Goal: Task Accomplishment & Management: Complete application form

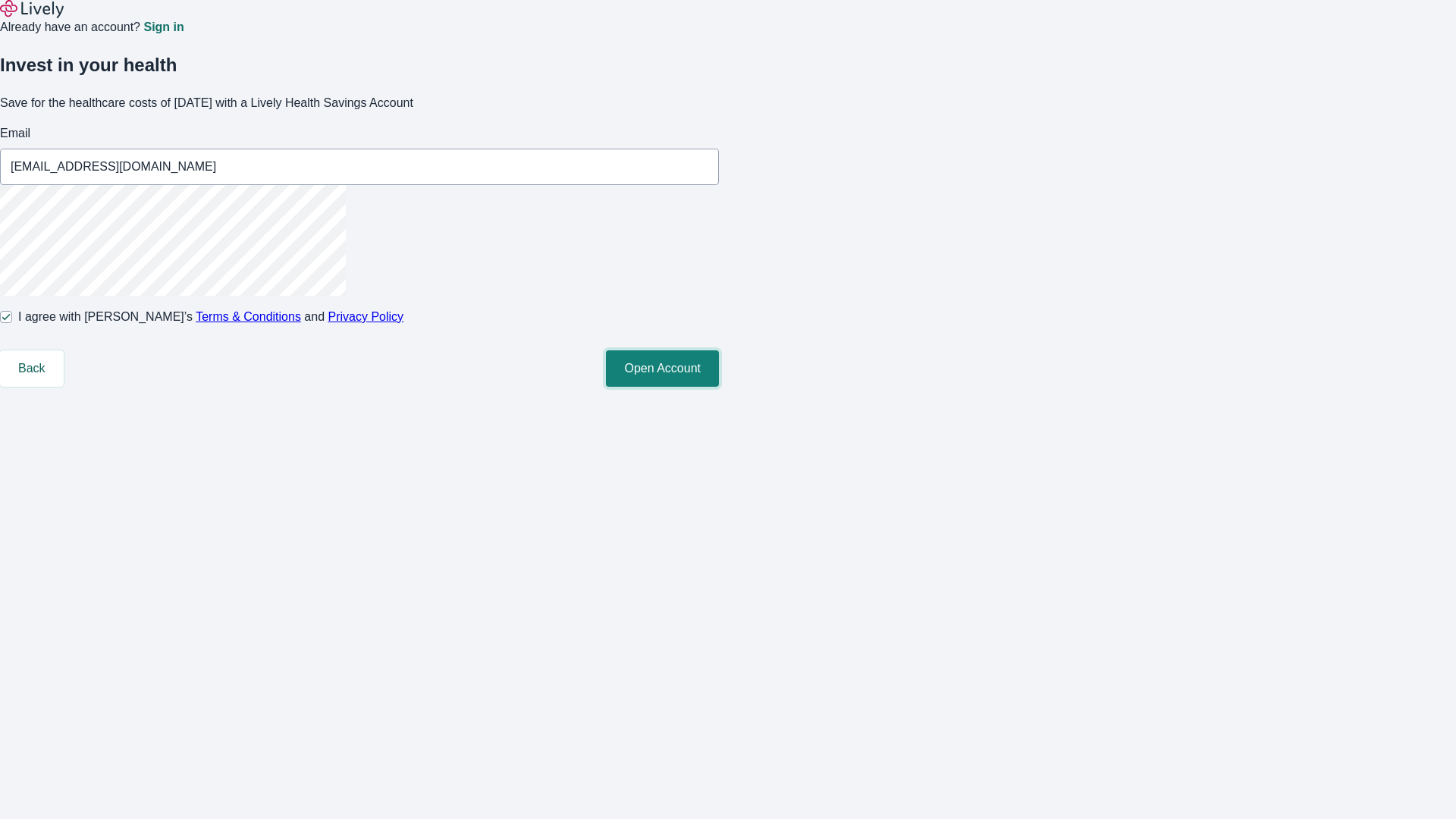
click at [719, 387] on button "Open Account" at bounding box center [662, 368] width 113 height 36
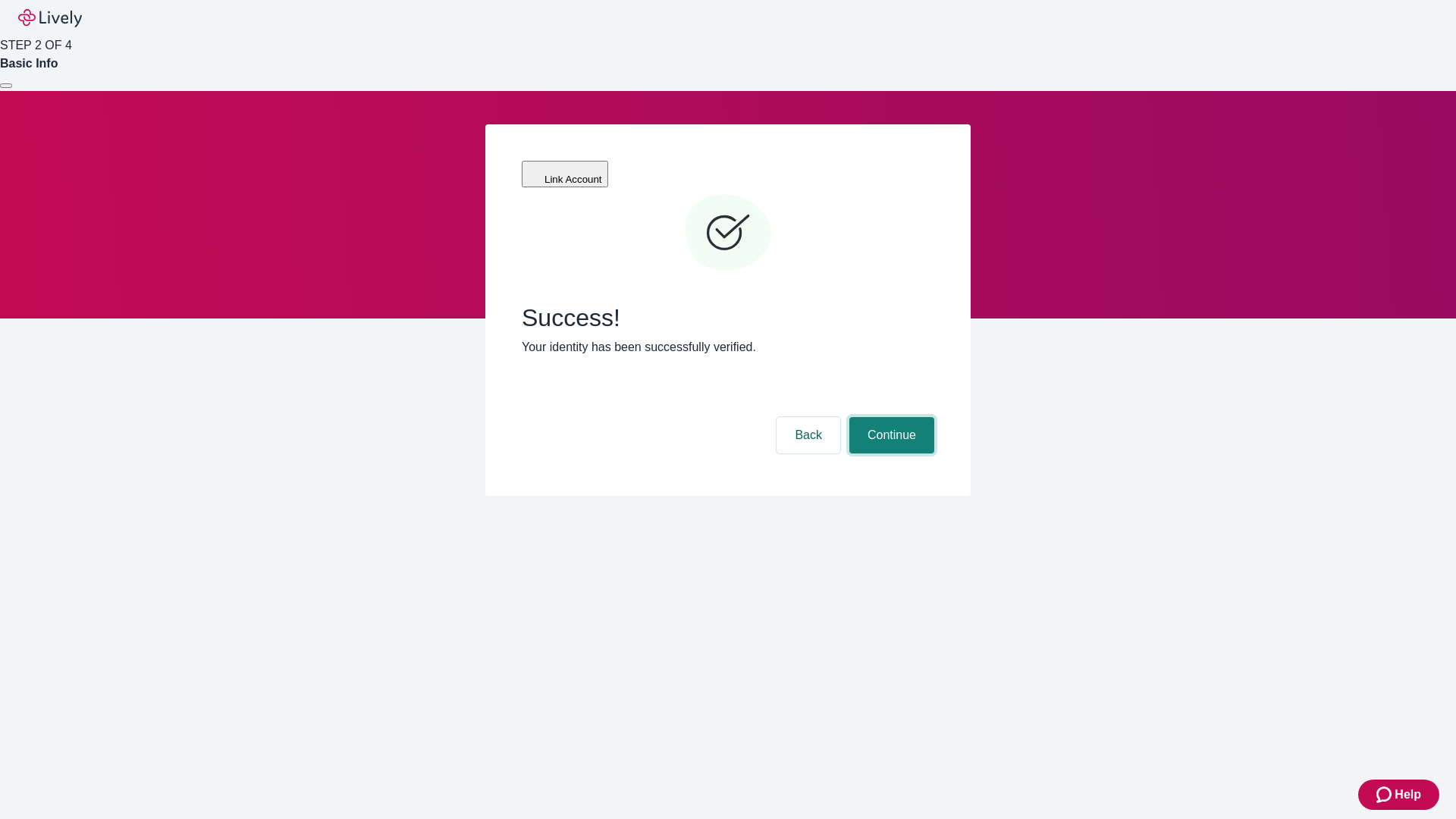
click at [890, 417] on button "Continue" at bounding box center [891, 435] width 85 height 36
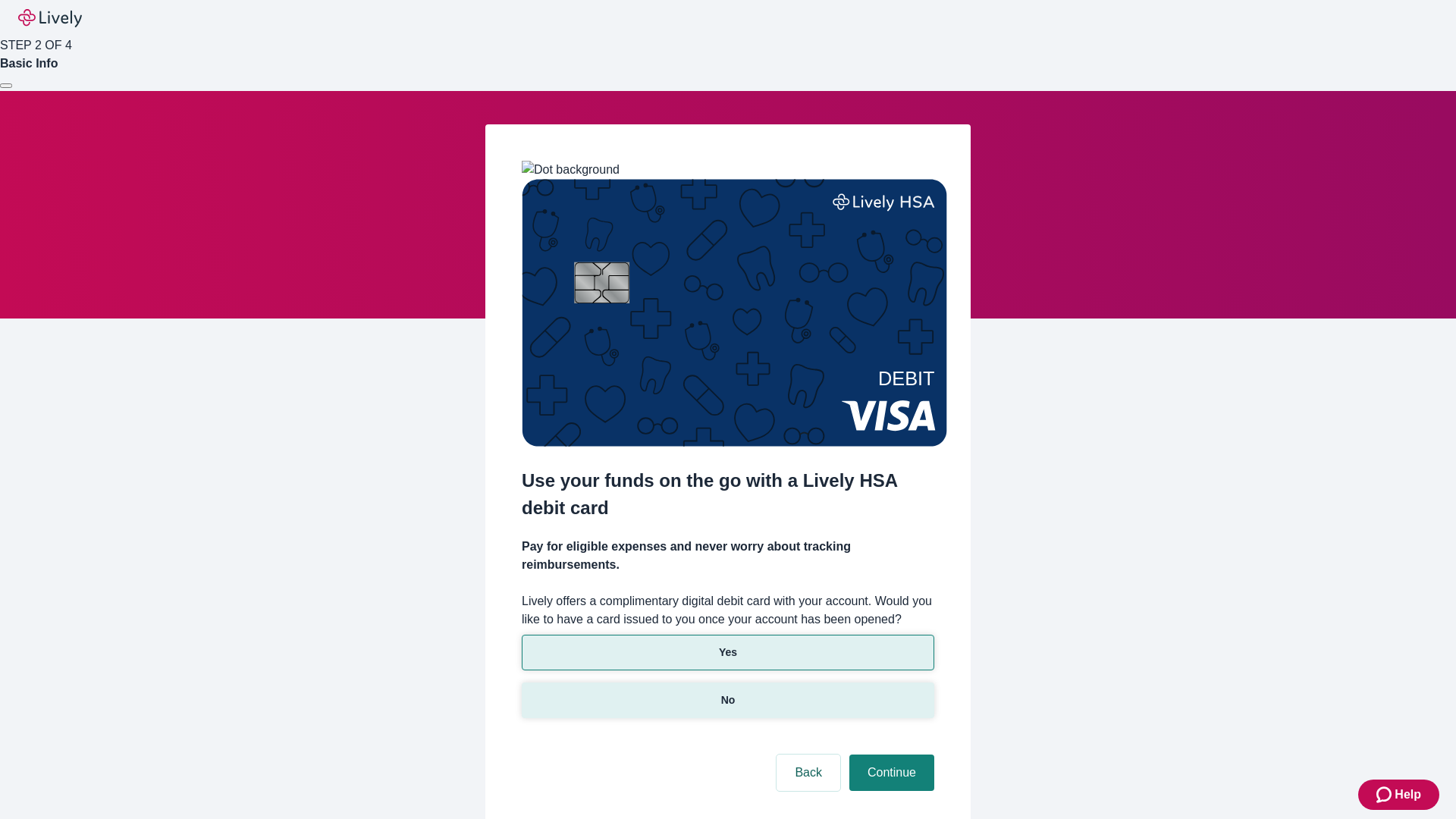
click at [728, 693] on p "No" at bounding box center [728, 700] width 14 height 16
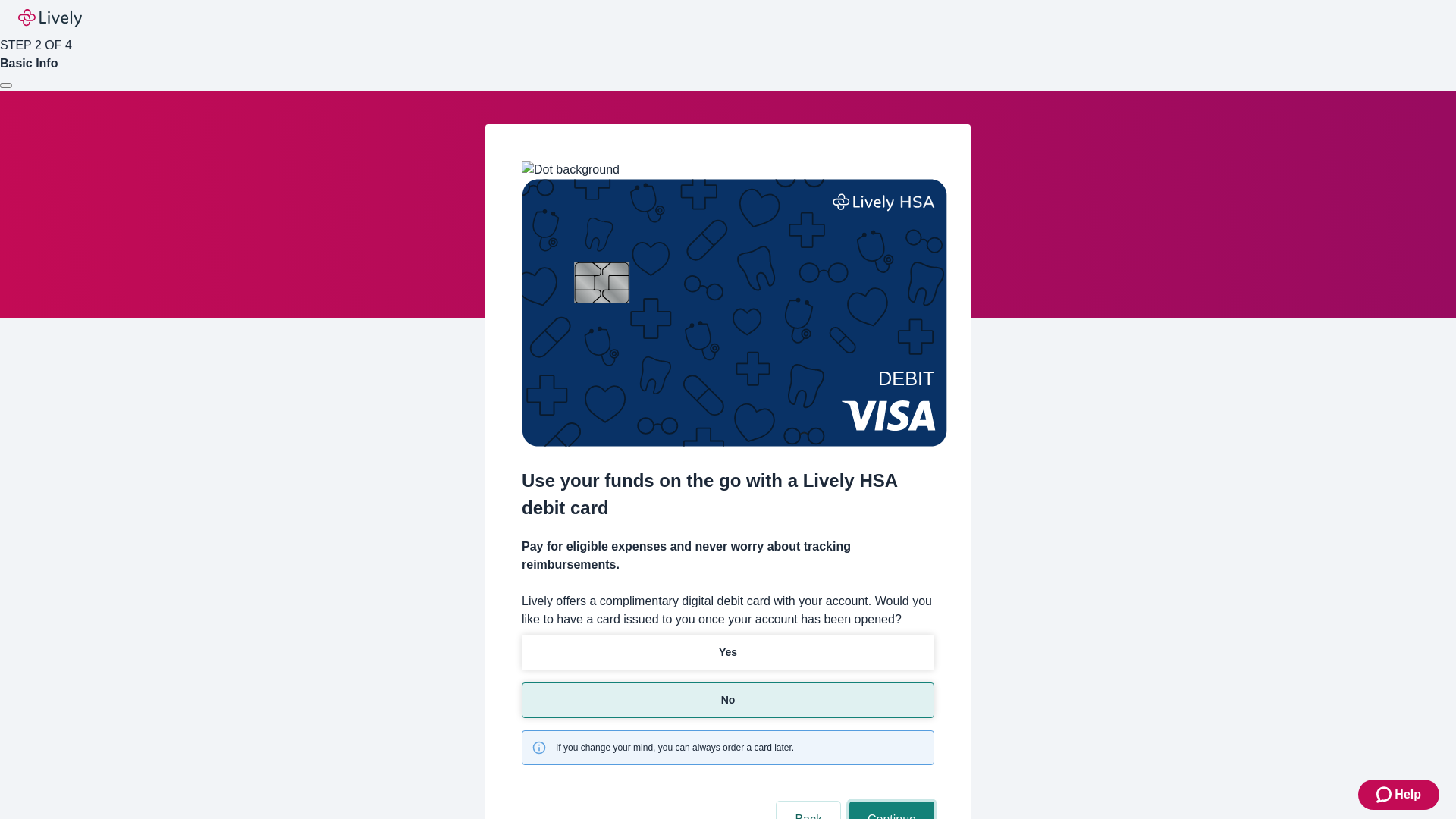
click at [890, 802] on button "Continue" at bounding box center [891, 820] width 85 height 36
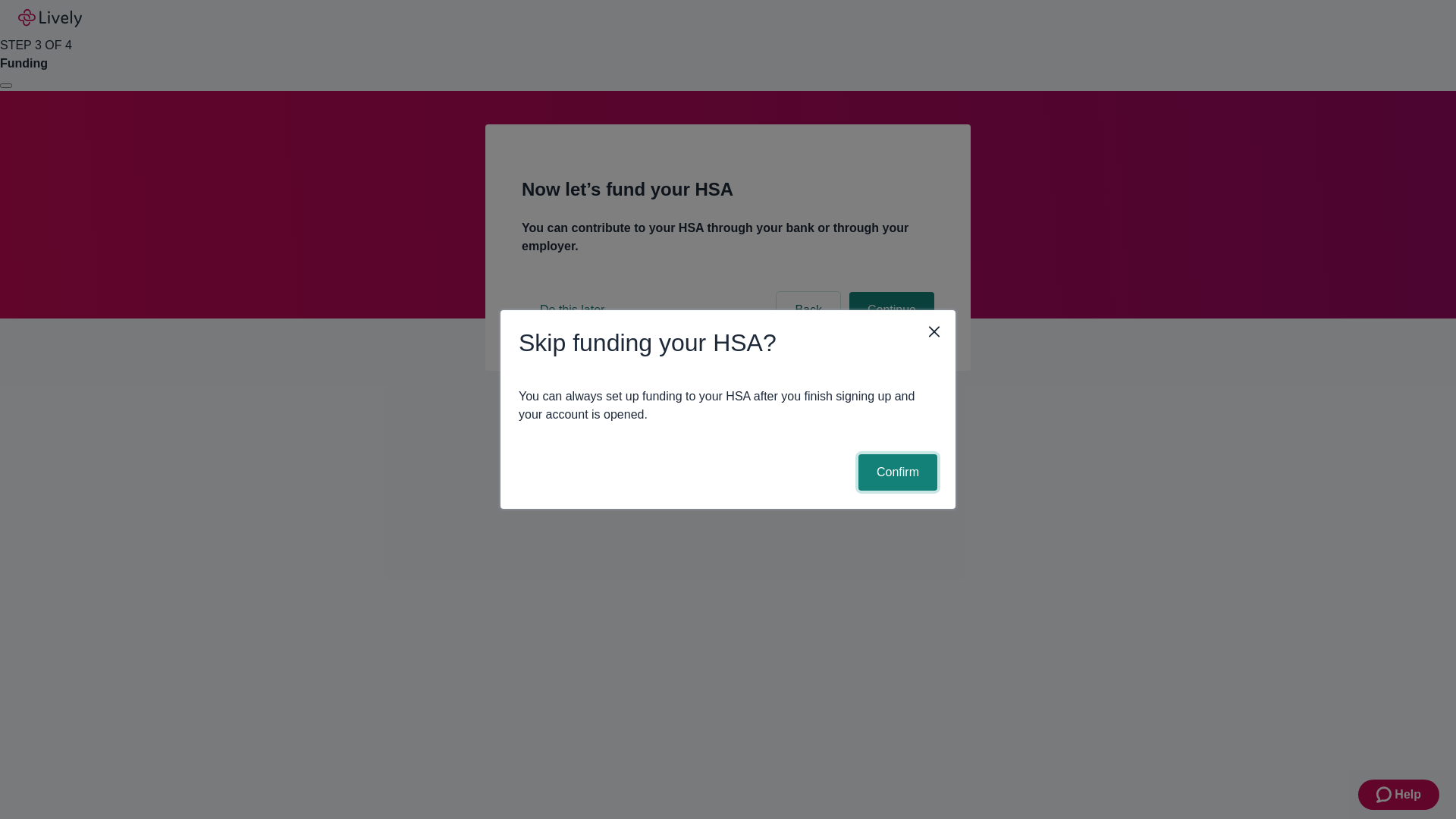
click at [896, 472] on button "Confirm" at bounding box center [898, 472] width 79 height 36
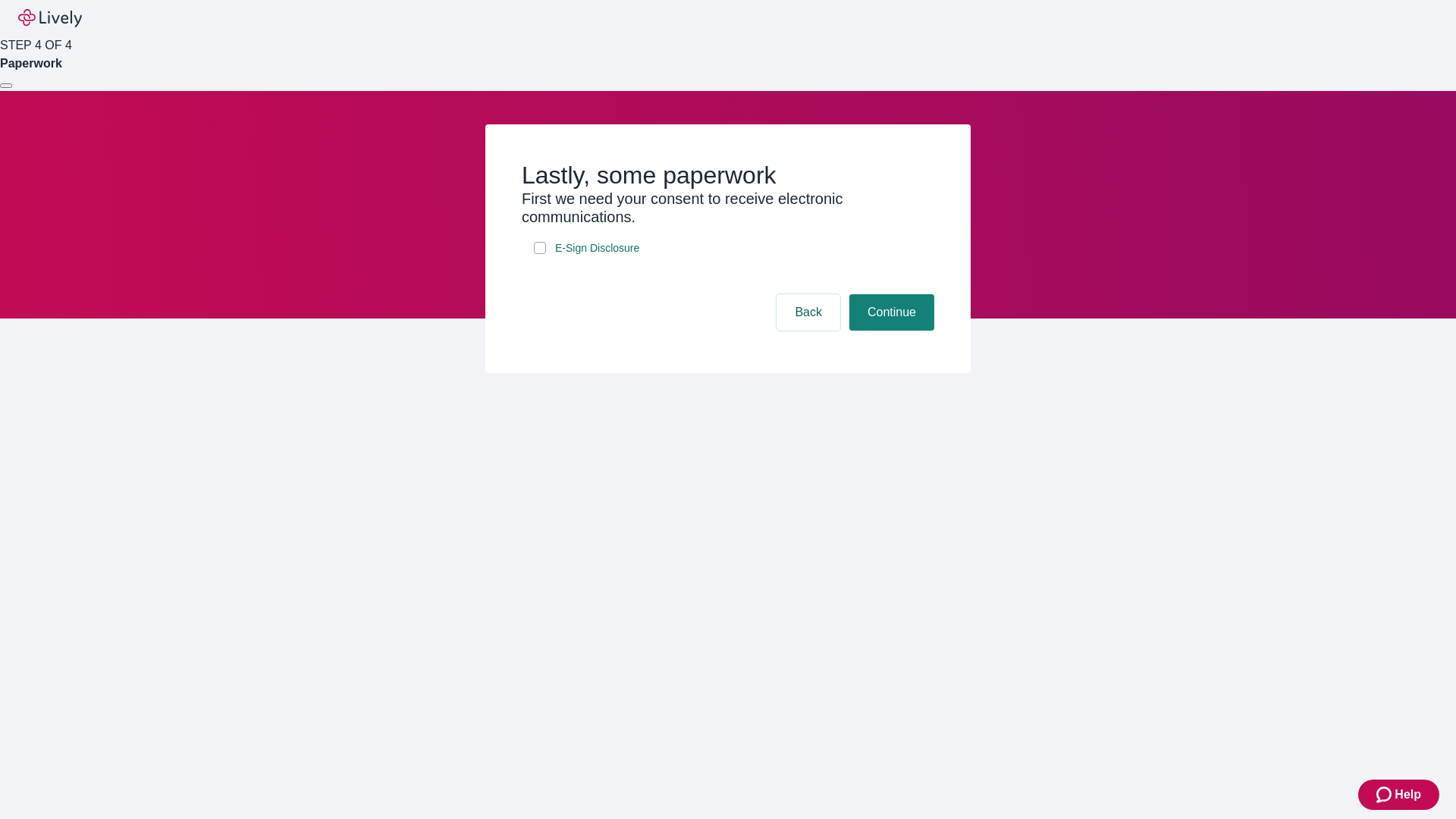
click at [540, 254] on input "E-Sign Disclosure" at bounding box center [539, 247] width 12 height 12
checkbox input "true"
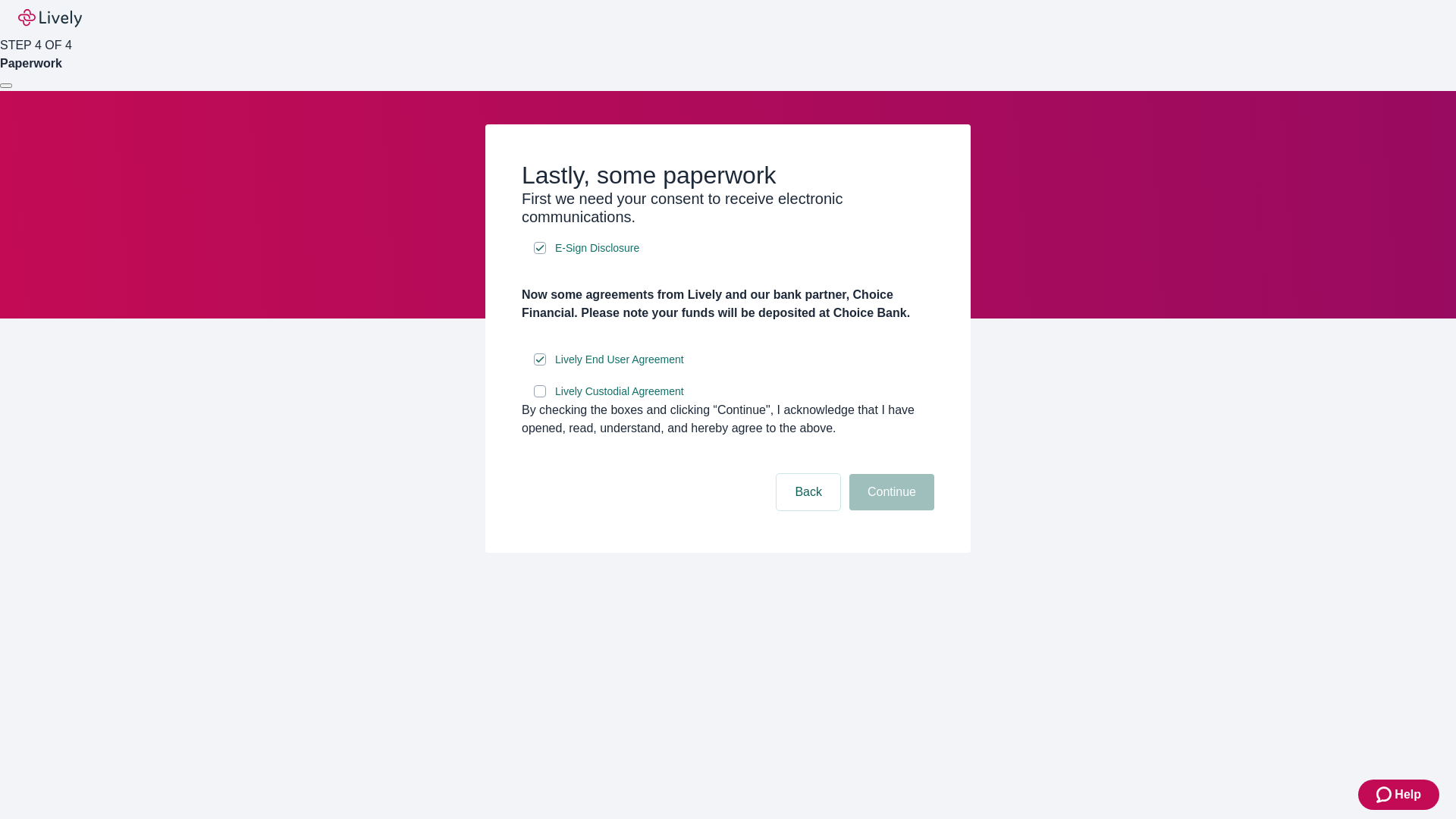
click at [540, 398] on input "Lively Custodial Agreement" at bounding box center [539, 391] width 12 height 12
checkbox input "true"
click at [890, 510] on button "Continue" at bounding box center [891, 492] width 85 height 36
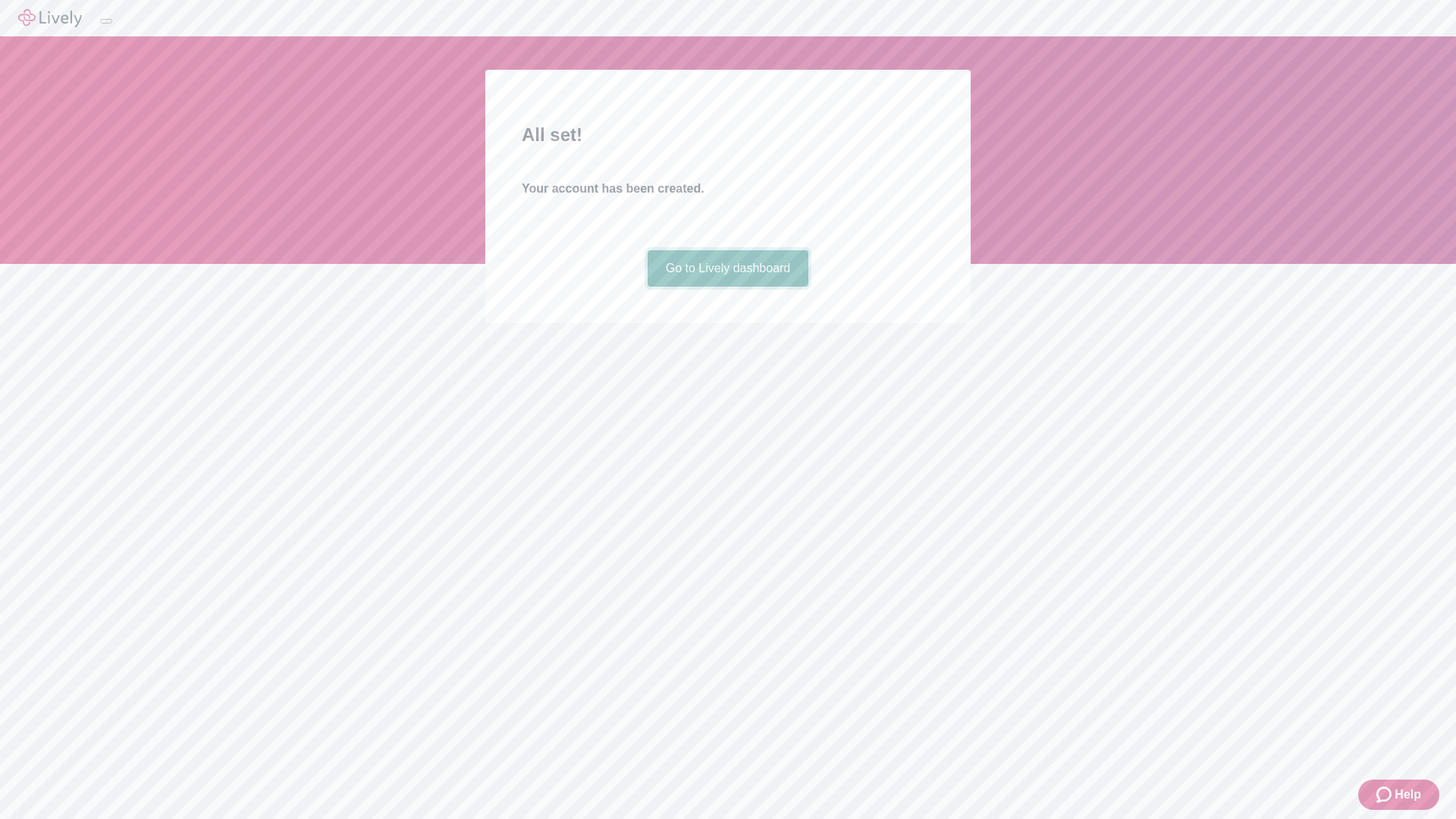
click at [728, 287] on link "Go to Lively dashboard" at bounding box center [728, 268] width 161 height 36
